Goal: Task Accomplishment & Management: Manage account settings

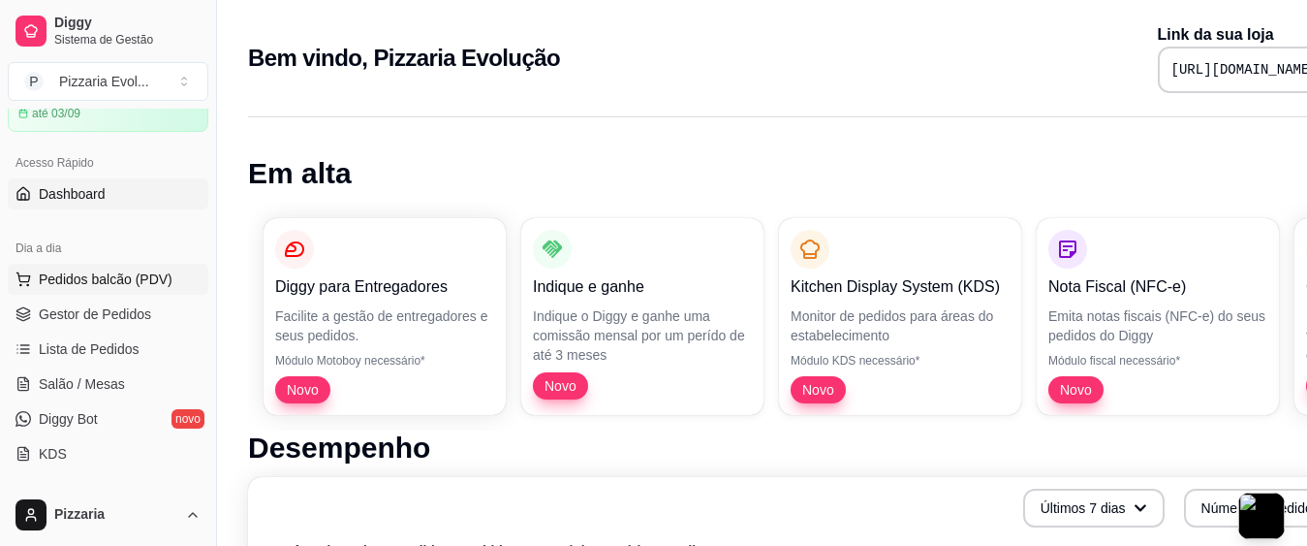
scroll to position [97, 0]
click at [138, 302] on link "Gestor de Pedidos" at bounding box center [108, 312] width 201 height 31
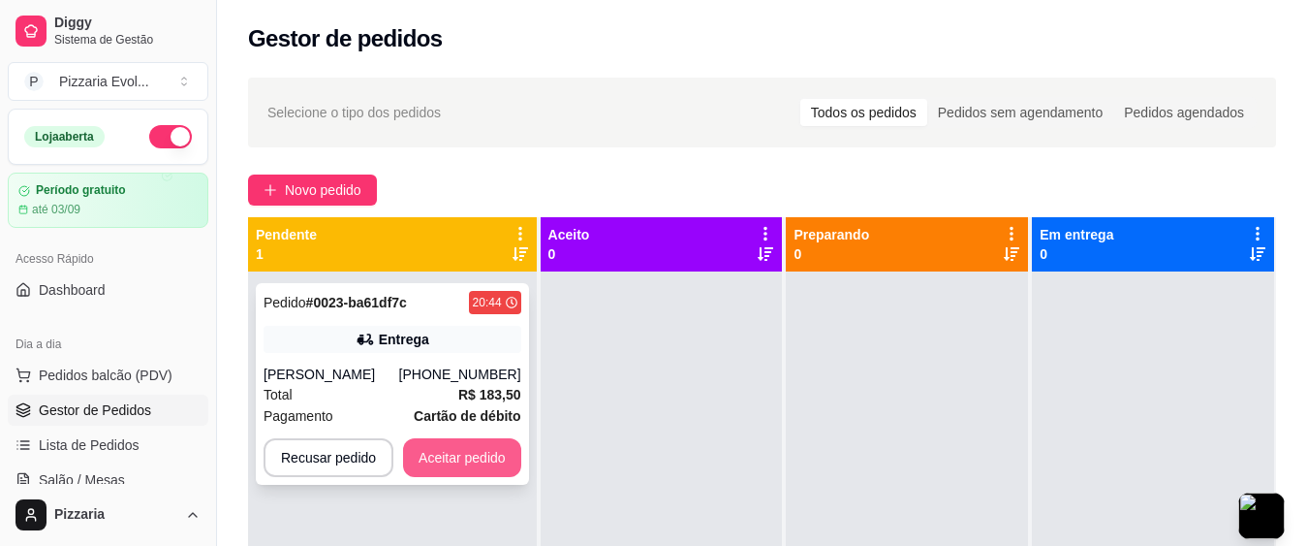
click at [484, 450] on button "Aceitar pedido" at bounding box center [462, 457] width 118 height 39
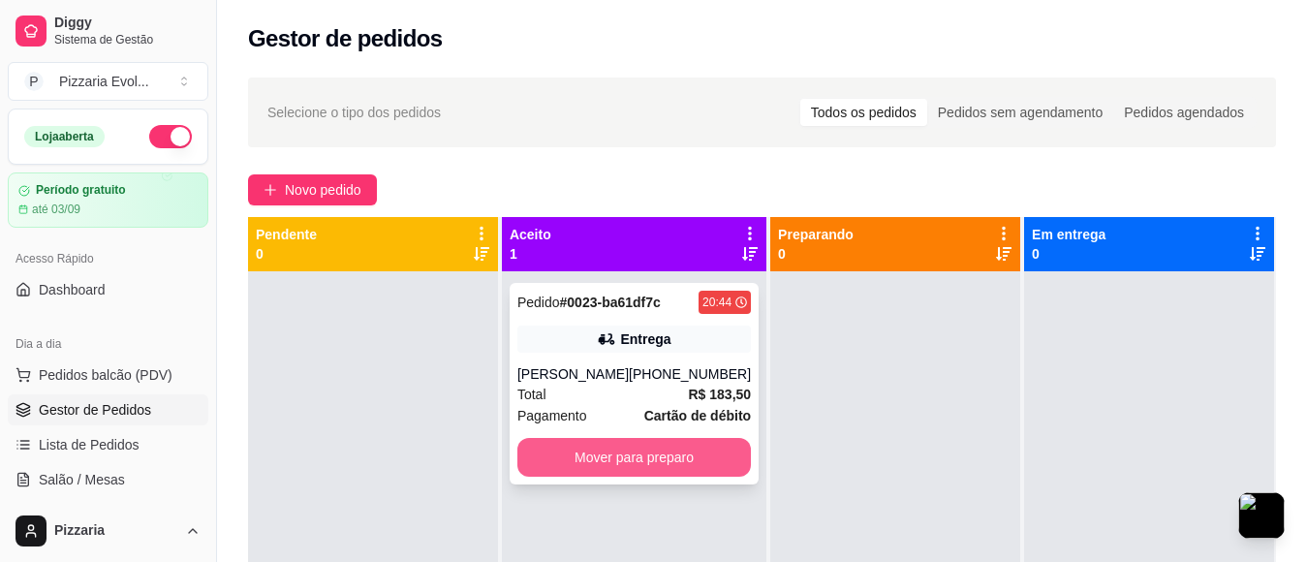
click at [656, 448] on button "Mover para preparo" at bounding box center [634, 457] width 234 height 39
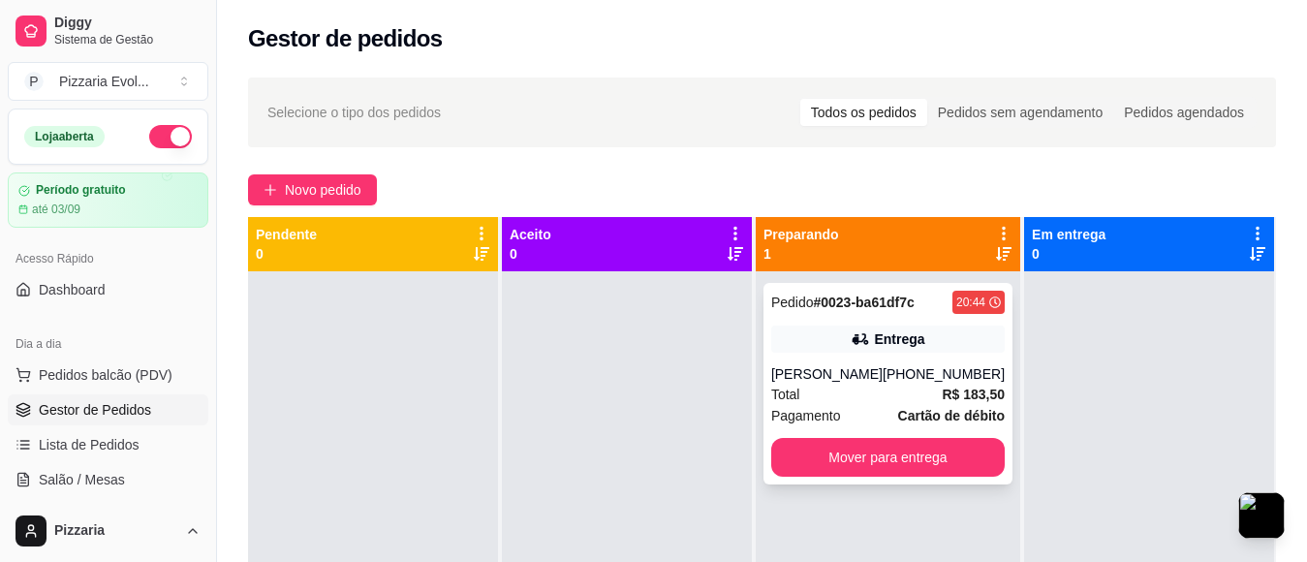
click at [902, 313] on div "Pedido # 0023-ba61df7c" at bounding box center [842, 302] width 143 height 23
